Goal: Information Seeking & Learning: Check status

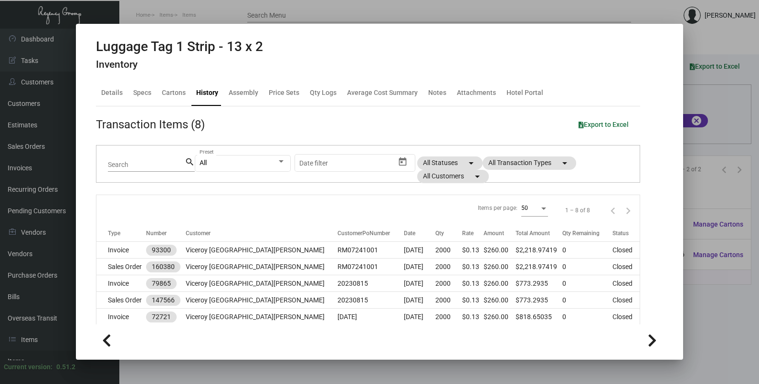
scroll to position [119, 0]
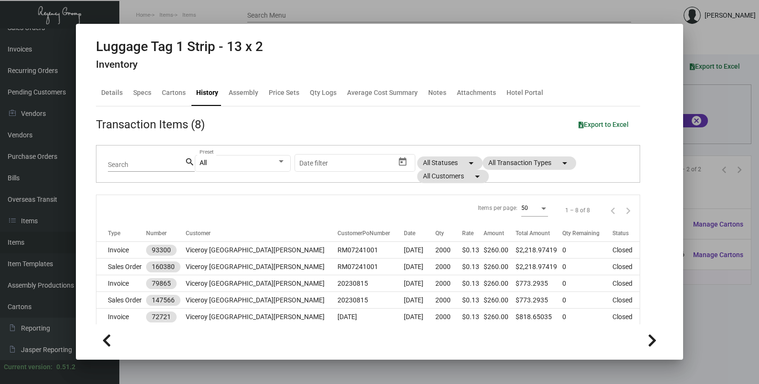
click at [694, 118] on div at bounding box center [379, 192] width 759 height 384
click at [694, 118] on div "Columns arrow_drop_down All Reps arrow_drop_down All Item Types arrow_drop_down…" at bounding box center [439, 127] width 604 height 28
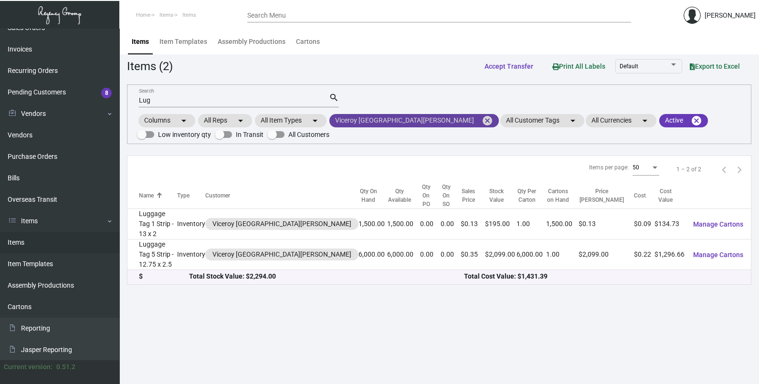
click at [481, 117] on mat-icon "cancel" at bounding box center [486, 120] width 11 height 11
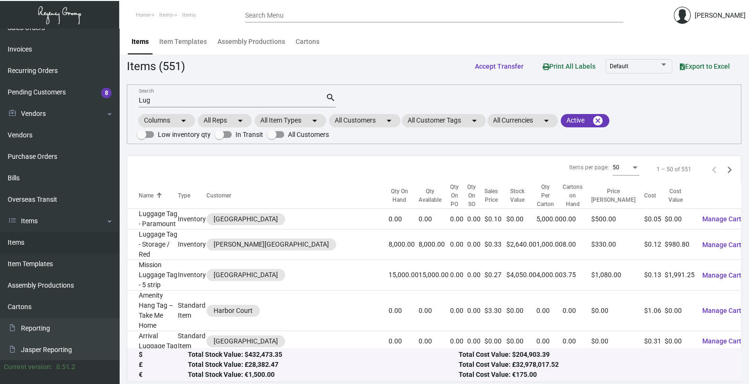
click at [205, 103] on input "Lug" at bounding box center [232, 101] width 187 height 8
type input "L"
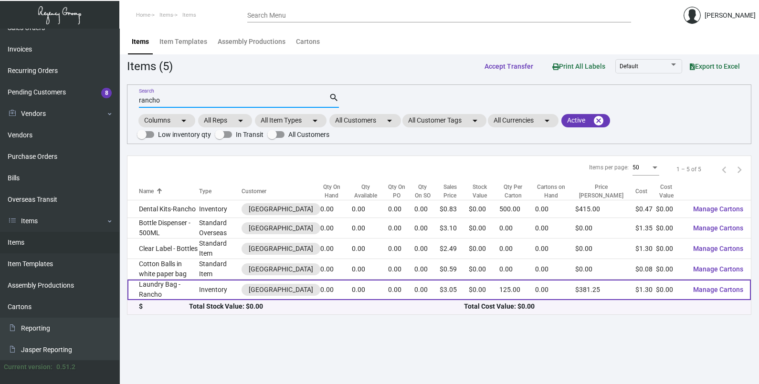
type input "rancho"
click at [218, 290] on td "Inventory" at bounding box center [220, 290] width 42 height 21
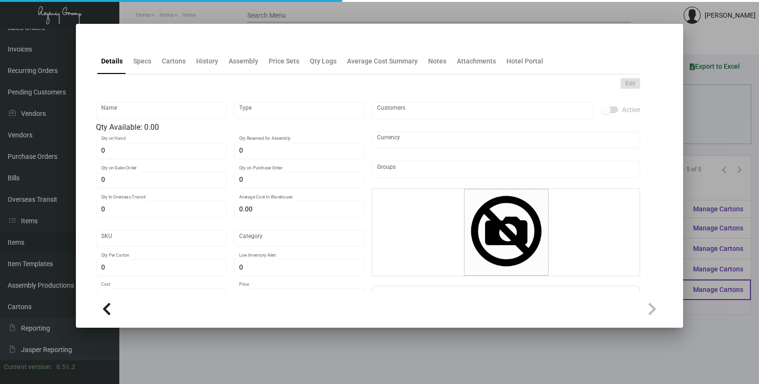
type input "Laundry Bag -Rancho"
type input "Inventory"
type input "$ 1.38"
type input "Overseas"
type input "125"
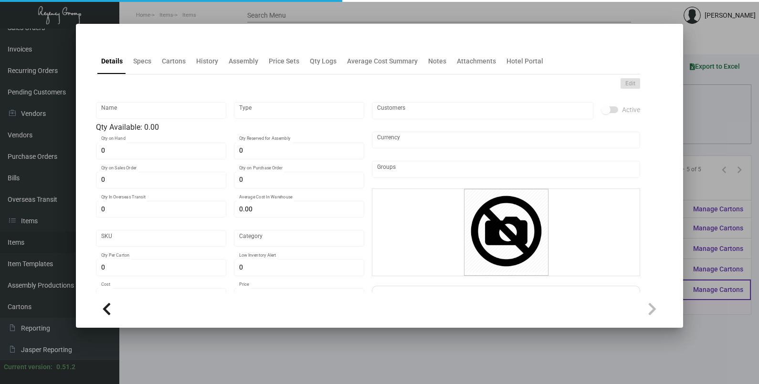
type input "$ 1.30"
type input "$ 3.05"
checkbox input "true"
type input "United States Dollar $"
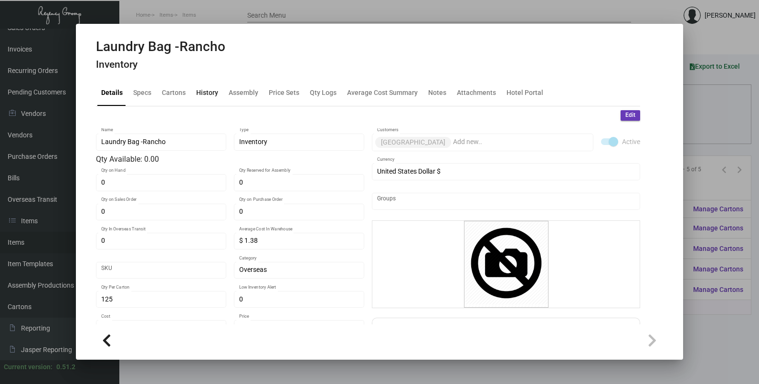
click at [212, 89] on div "History" at bounding box center [207, 93] width 22 height 10
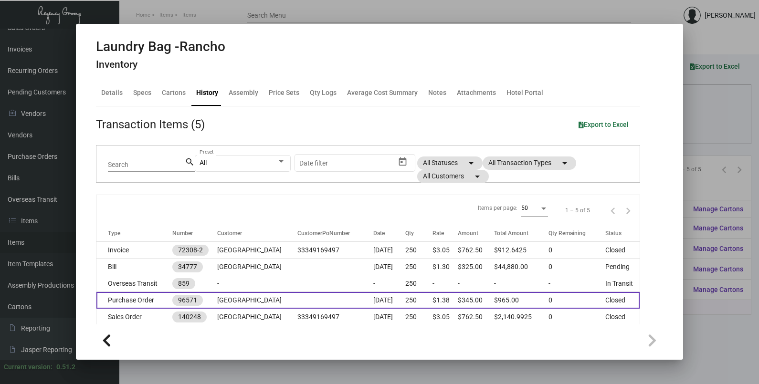
click at [272, 301] on td "[GEOGRAPHIC_DATA]" at bounding box center [257, 300] width 80 height 17
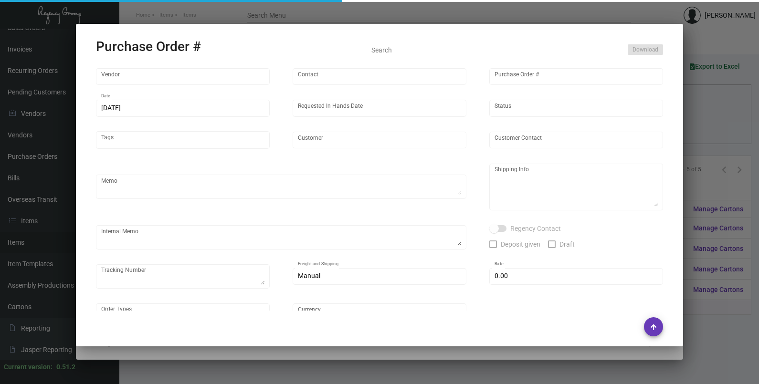
type input "Hangzhou [PERSON_NAME] Leisure Product Co. LTD"
type input "[PERSON_NAME]"
type input "96571"
type input "[DATE]"
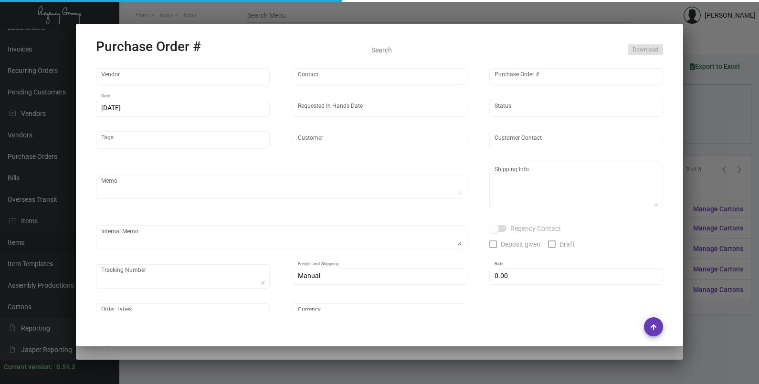
type input "[GEOGRAPHIC_DATA]"
type textarea "Regency Group NJ - [PERSON_NAME] [STREET_ADDRESS]"
checkbox input "true"
type input "$ 0.00"
type input "United States Dollar $"
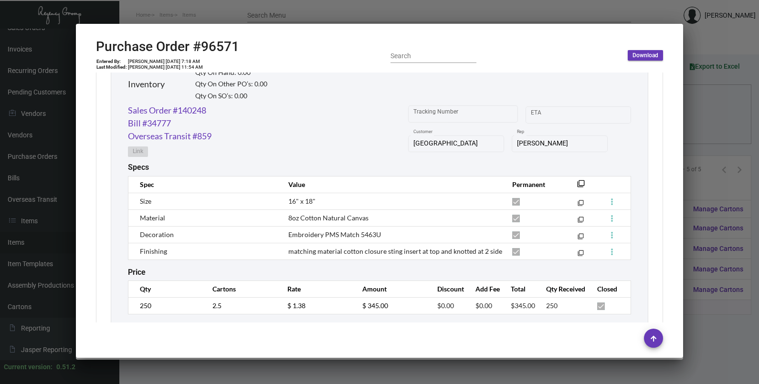
scroll to position [820, 0]
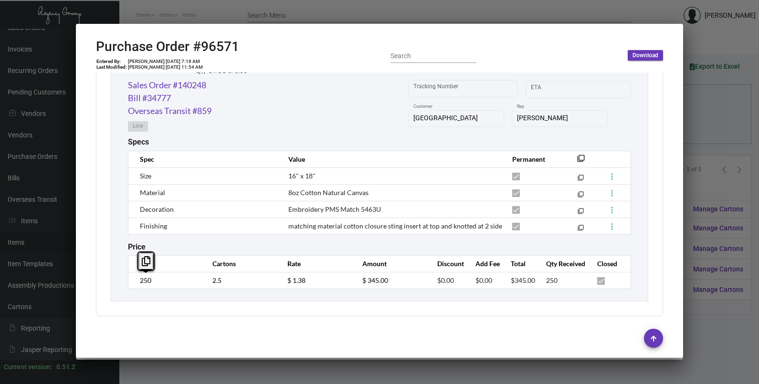
click at [131, 283] on td "250" at bounding box center [165, 280] width 75 height 17
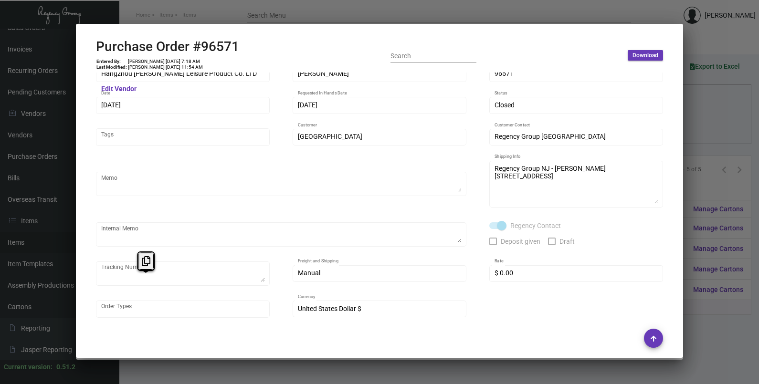
scroll to position [0, 0]
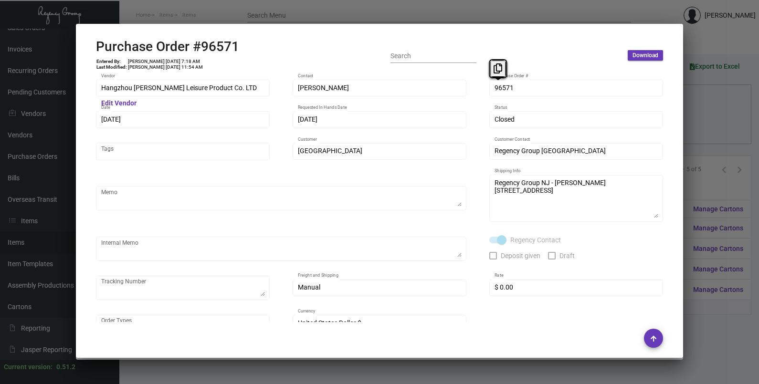
drag, startPoint x: 496, startPoint y: 87, endPoint x: 489, endPoint y: 64, distance: 23.7
click at [489, 64] on body "Home Items Items Search Menu [PERSON_NAME] Dashboard Dashboard Tasks Customers …" at bounding box center [379, 192] width 759 height 384
drag, startPoint x: 501, startPoint y: 91, endPoint x: 495, endPoint y: 69, distance: 22.2
click at [495, 69] on icon at bounding box center [497, 68] width 9 height 10
drag, startPoint x: 112, startPoint y: 121, endPoint x: 112, endPoint y: 94, distance: 26.2
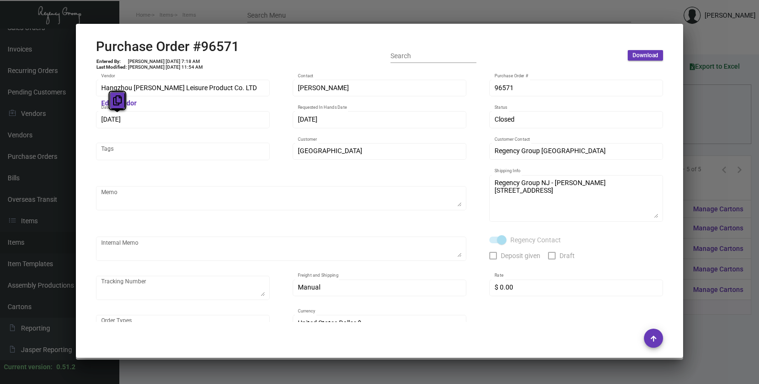
click at [112, 102] on button at bounding box center [117, 100] width 16 height 17
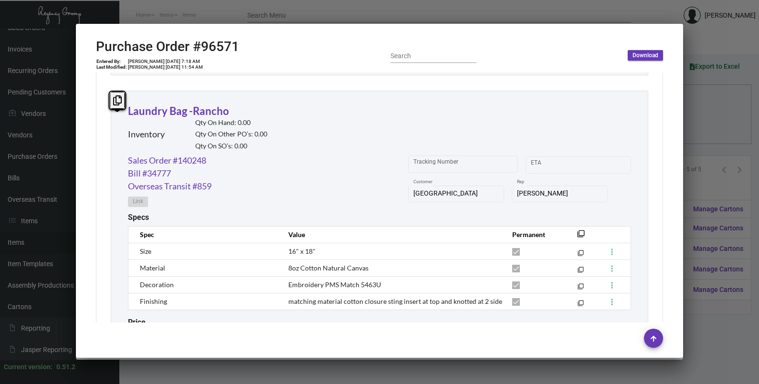
scroll to position [820, 0]
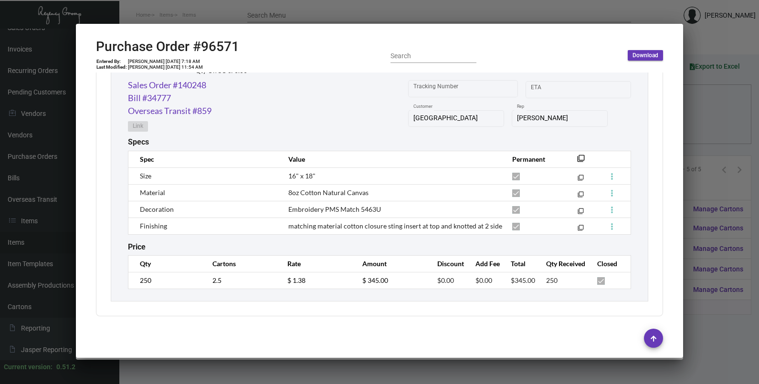
drag, startPoint x: 159, startPoint y: 286, endPoint x: 133, endPoint y: 288, distance: 25.8
click at [133, 288] on td "250" at bounding box center [165, 280] width 75 height 17
click at [274, 279] on tr "250 2.5 $ 1.38 $ 345.00 $0.00 $0.00 $345.00 250" at bounding box center [379, 280] width 502 height 17
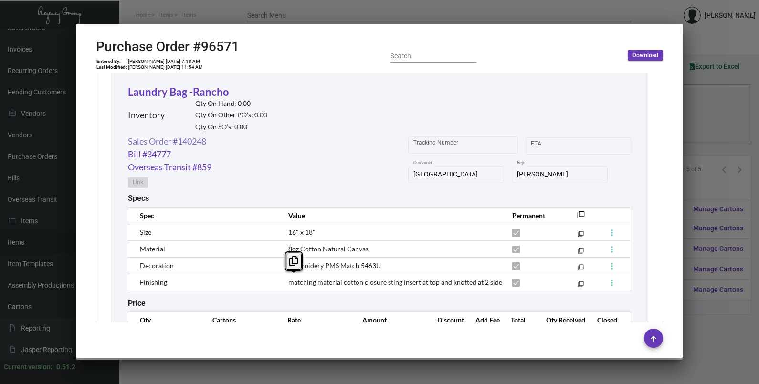
click at [166, 138] on link "Sales Order #140248" at bounding box center [167, 141] width 78 height 13
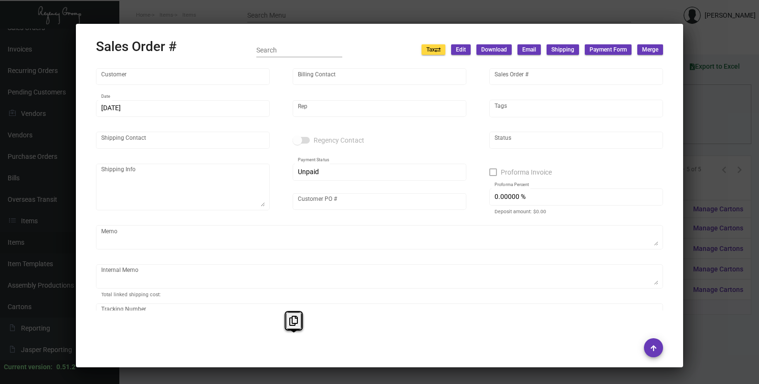
type input "[GEOGRAPHIC_DATA]"
type input "[PERSON_NAME]"
type input "140248"
type input "[DATE]"
type input "[PERSON_NAME]"
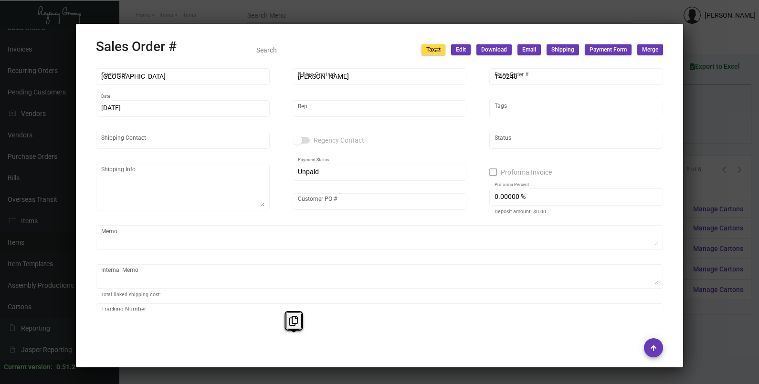
type input "[PERSON_NAME]"
type textarea "[GEOGRAPHIC_DATA] - [GEOGRAPHIC_DATA][PERSON_NAME] [STREET_ADDRESS][PERSON_NAME…"
type input "33349169497"
type textarea "44.00 55.66"
type input "United States Dollar $"
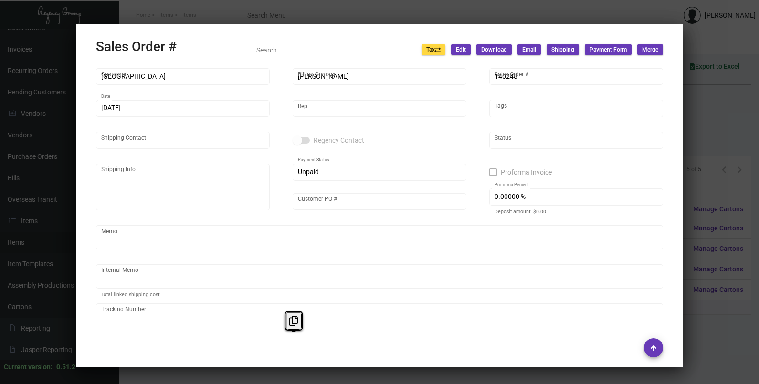
type input "$ 84.50"
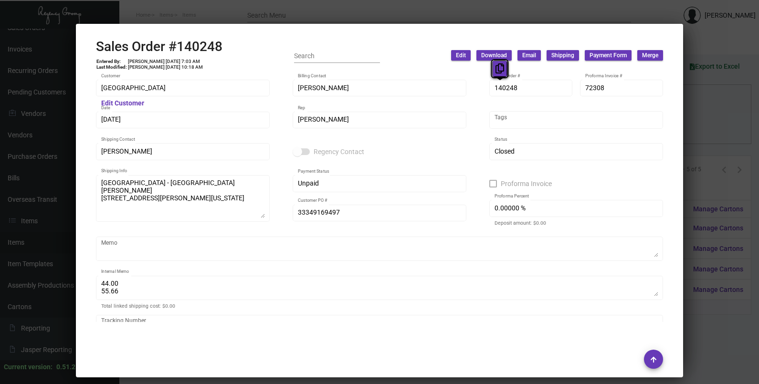
drag, startPoint x: 506, startPoint y: 88, endPoint x: 499, endPoint y: 69, distance: 20.1
click at [499, 69] on icon at bounding box center [499, 68] width 9 height 10
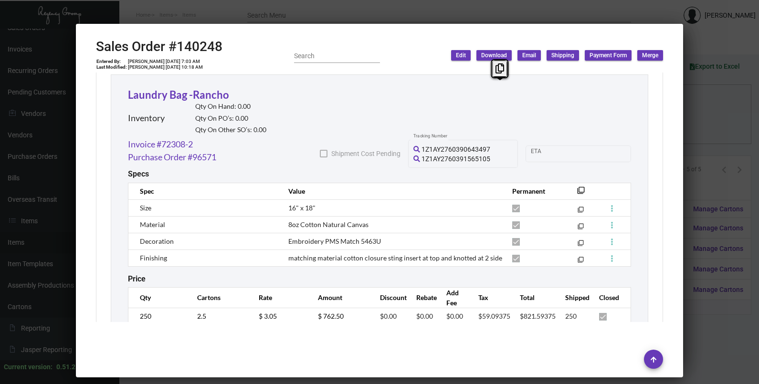
scroll to position [833, 0]
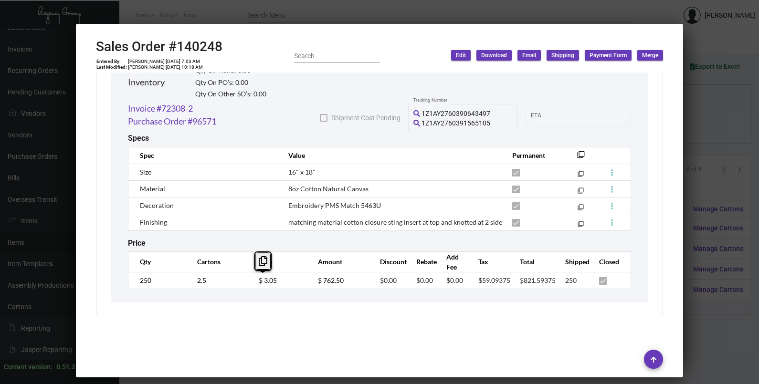
click at [239, 279] on tr "250 2.5 $ 3.05 $ 762.50 $0.00 $0.00 $0.00 $59.09375 $821.59375 250" at bounding box center [379, 280] width 502 height 17
